Goal: Task Accomplishment & Management: Use online tool/utility

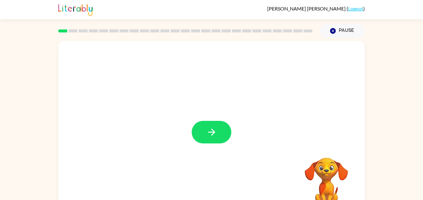
click at [202, 130] on button "button" at bounding box center [212, 132] width 40 height 23
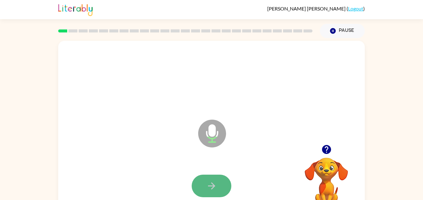
click at [202, 185] on button "button" at bounding box center [212, 186] width 40 height 23
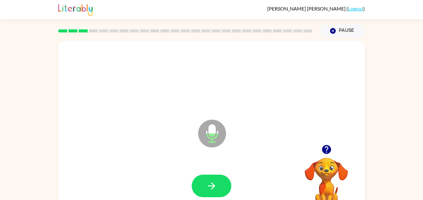
click at [202, 185] on button "button" at bounding box center [212, 186] width 40 height 23
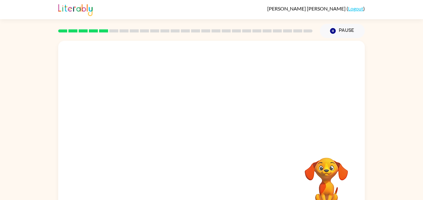
click at [202, 185] on div at bounding box center [211, 186] width 294 height 51
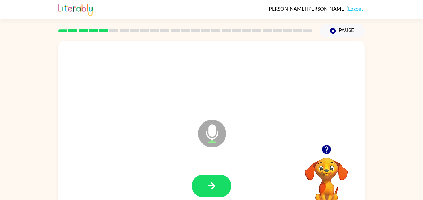
click at [202, 185] on button "button" at bounding box center [212, 186] width 40 height 23
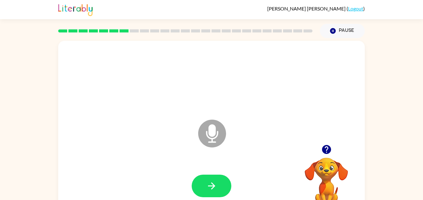
click at [202, 185] on button "button" at bounding box center [212, 186] width 40 height 23
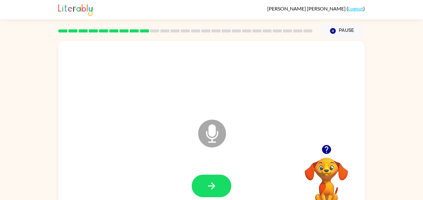
click at [253, 200] on div at bounding box center [211, 186] width 294 height 51
click at [214, 192] on button "button" at bounding box center [212, 186] width 40 height 23
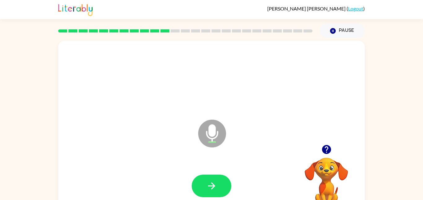
click at [214, 192] on button "button" at bounding box center [212, 186] width 40 height 23
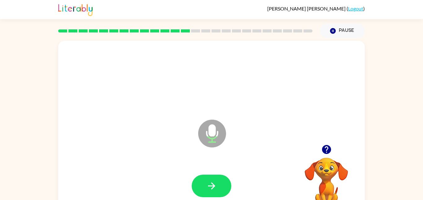
click at [214, 192] on button "button" at bounding box center [212, 186] width 40 height 23
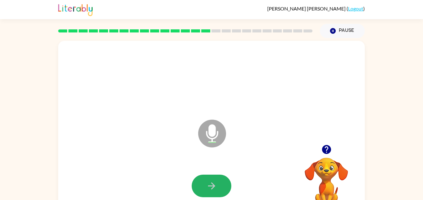
click at [214, 192] on button "button" at bounding box center [212, 186] width 40 height 23
click at [206, 189] on icon "button" at bounding box center [211, 186] width 11 height 11
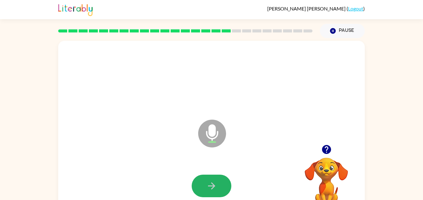
click at [206, 189] on icon "button" at bounding box center [211, 186] width 11 height 11
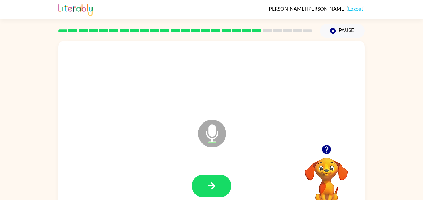
click at [206, 189] on icon "button" at bounding box center [211, 186] width 11 height 11
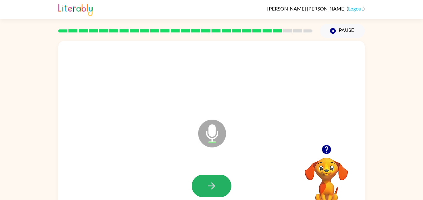
click at [206, 189] on icon "button" at bounding box center [211, 186] width 11 height 11
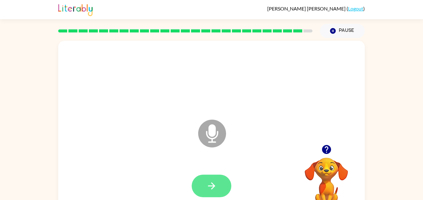
click at [206, 184] on button "button" at bounding box center [212, 186] width 40 height 23
